Goal: Information Seeking & Learning: Learn about a topic

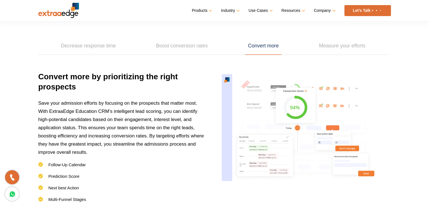
scroll to position [804, 0]
click at [301, 120] on img at bounding box center [306, 129] width 169 height 115
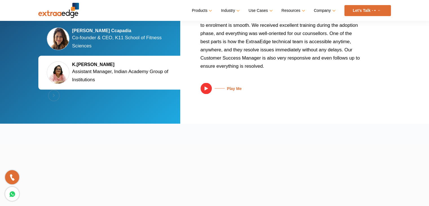
scroll to position [1154, 0]
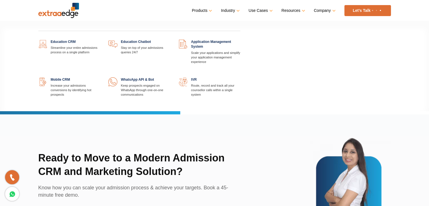
click at [207, 10] on link "Products" at bounding box center [201, 10] width 19 height 8
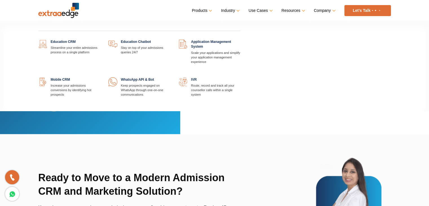
scroll to position [1173, 0]
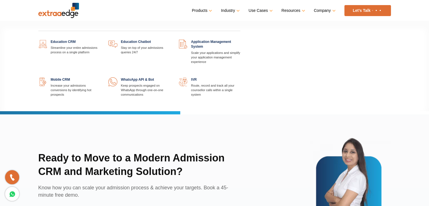
click at [140, 36] on div "Education CRM Streamline your entire admissions process on a single platform Ed…" at bounding box center [139, 68] width 211 height 83
click at [170, 39] on link at bounding box center [170, 39] width 0 height 0
